Goal: Use online tool/utility: Utilize a website feature to perform a specific function

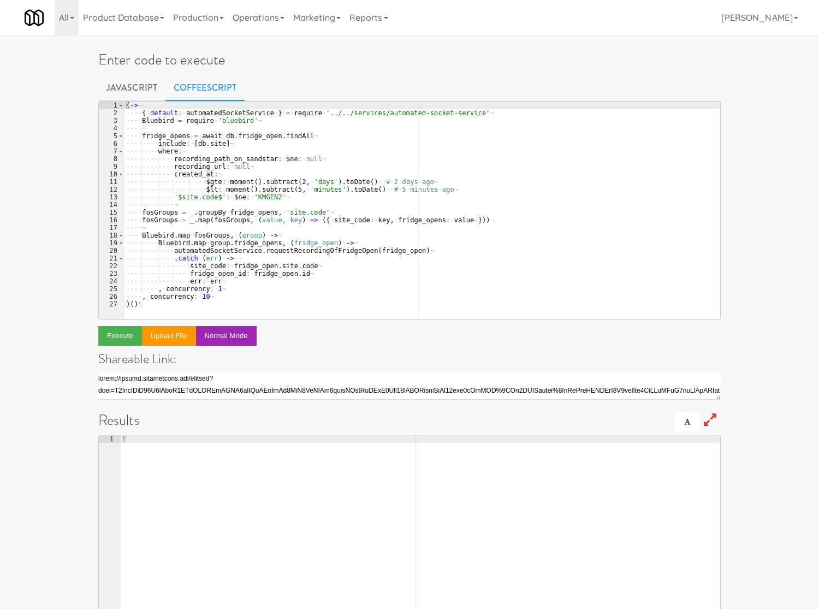
click at [356, 190] on div "( -> ¬ ···· { · default : · automatedSocketService · } · = · require · '../../s…" at bounding box center [422, 218] width 596 height 233
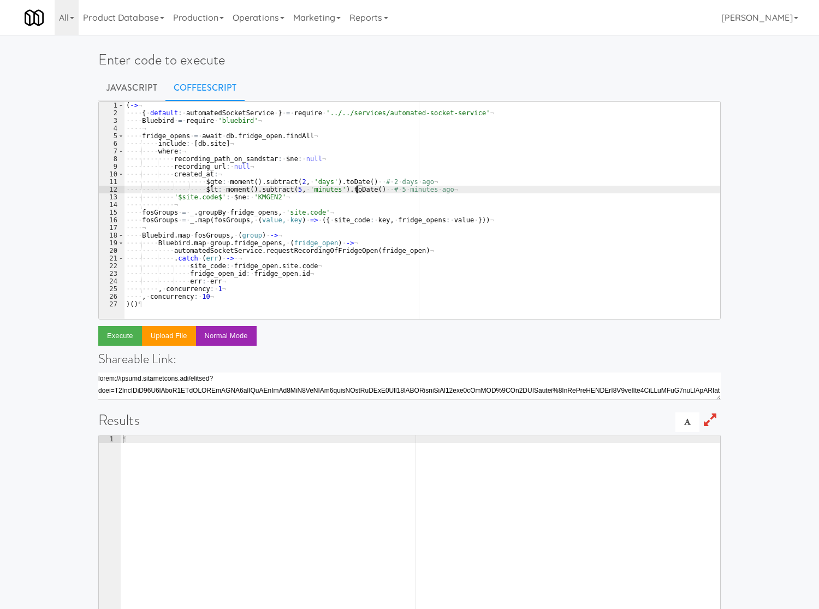
type textarea ", concurrency: 10 )()"
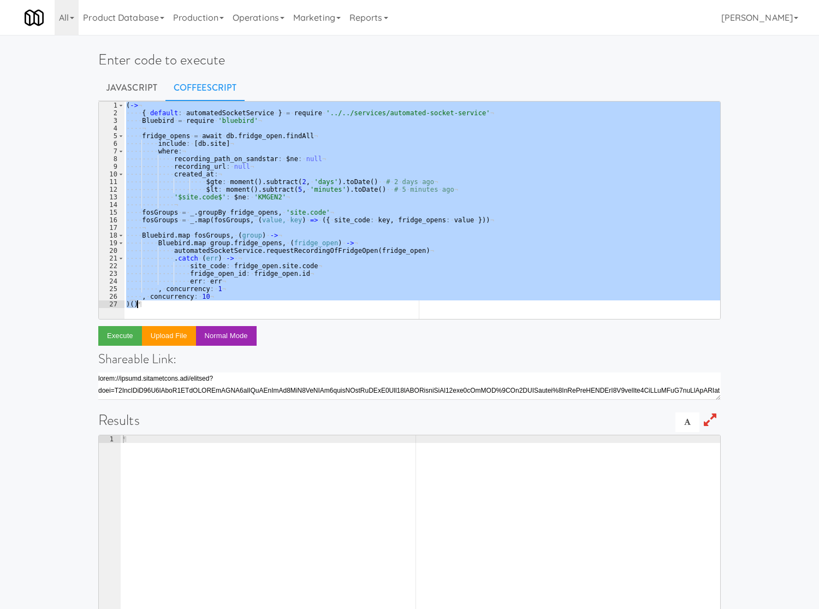
paste textarea
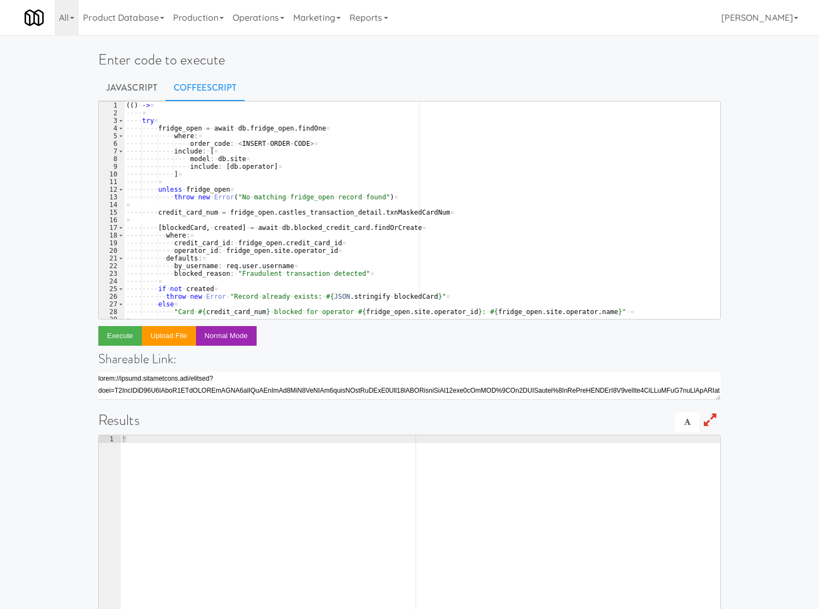
click at [578, 50] on div "Enter code to execute Javascript CoffeeScript 1 2 3 4 5 6 7 8 9 10 11 12 13 14 …" at bounding box center [409, 354] width 639 height 630
drag, startPoint x: 228, startPoint y: 143, endPoint x: 296, endPoint y: 146, distance: 68.4
click at [296, 146] on div "( ( ) · -> ¤ ···· ¤ ···· try ¤ ···· ···· fridge_open · = · await · db . fridge_…" at bounding box center [417, 218] width 586 height 233
paste textarea "9340946"
click at [257, 142] on div "( ( ) · -> ¤ ···· ¤ ···· try ¤ ···· ···· fridge_open · = · await · db . fridge_…" at bounding box center [417, 218] width 586 height 233
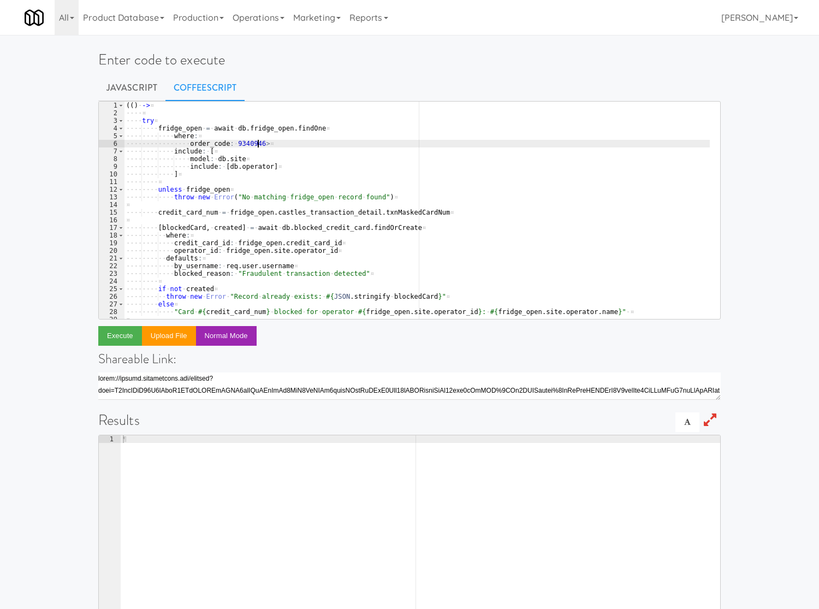
type textarea "order_code: 9340946"
click at [115, 329] on button "Execute" at bounding box center [120, 336] width 44 height 20
drag, startPoint x: 818, startPoint y: 100, endPoint x: 820, endPoint y: 110, distance: 10.0
click at [819, 101] on html "Okay Okay Select date: previous 2025-Sep next Su Mo Tu We Th Fr Sa 31 1 2 3 4 5…" at bounding box center [409, 304] width 819 height 609
click at [626, 4] on div "All 325 Vending [URL][DOMAIN_NAME] 901 Smrt Mrkt [URL][DOMAIN_NAME] 9518002 [GE…" at bounding box center [410, 17] width 770 height 35
